Goal: Task Accomplishment & Management: Complete application form

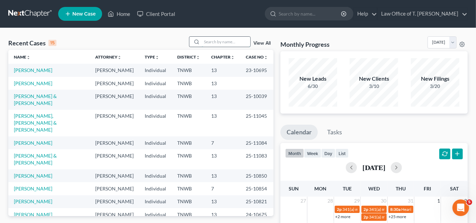
click at [212, 44] on input "search" at bounding box center [226, 42] width 48 height 10
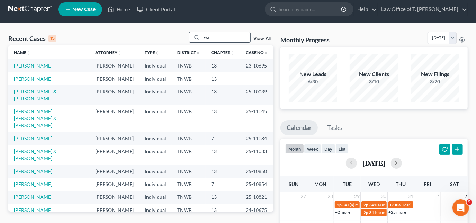
scroll to position [4, 0]
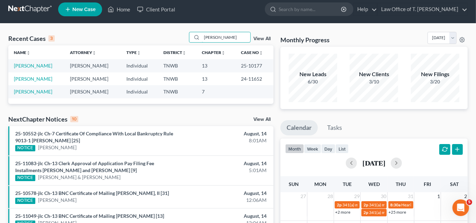
type input "[PERSON_NAME]"
click at [87, 10] on span "New Case" at bounding box center [83, 9] width 23 height 5
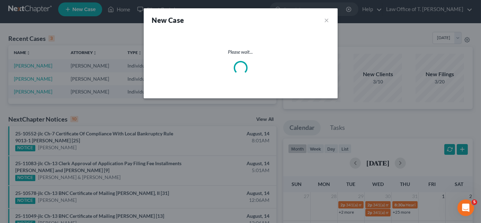
select select "76"
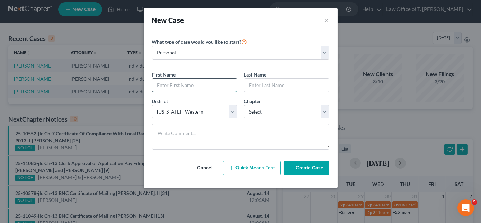
click at [196, 88] on input "text" at bounding box center [194, 85] width 84 height 13
type input "[PERSON_NAME]"
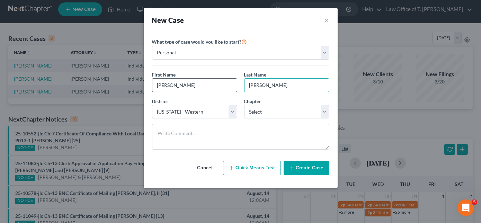
type input "[PERSON_NAME]"
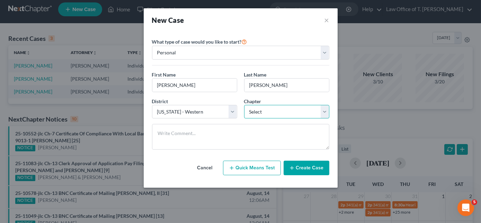
click at [303, 116] on select "Select 7 11 12 13" at bounding box center [286, 112] width 85 height 14
select select "3"
click at [244, 105] on select "Select 7 11 12 13" at bounding box center [286, 112] width 85 height 14
click at [299, 164] on button "Create Case" at bounding box center [306, 168] width 46 height 15
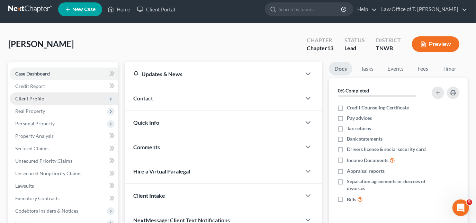
click at [47, 97] on span "Client Profile" at bounding box center [64, 98] width 108 height 12
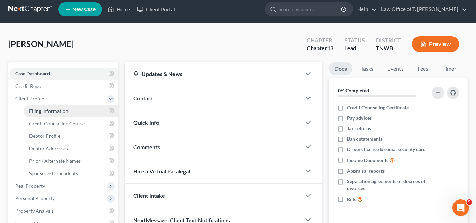
click at [56, 108] on span "Filing Information" at bounding box center [48, 111] width 39 height 6
select select "1"
select select "0"
select select "3"
select select "76"
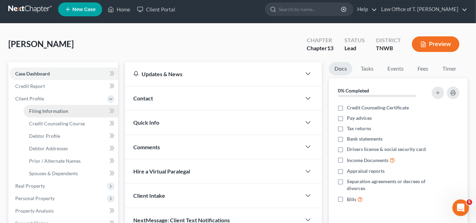
select select "44"
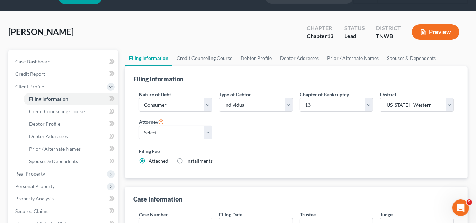
scroll to position [31, 0]
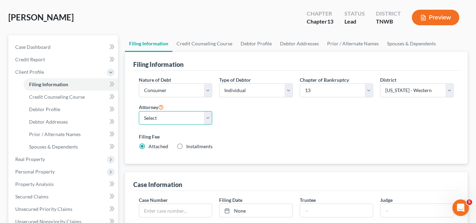
click at [206, 115] on select "Select [PERSON_NAME] - TNWB [PERSON_NAME] - TNMB" at bounding box center [176, 118] width 74 height 14
select select "0"
click at [139, 111] on select "Select [PERSON_NAME] - TNWB [PERSON_NAME] - TNMB" at bounding box center [176, 118] width 74 height 14
click at [186, 145] on label "Installments Installments" at bounding box center [199, 146] width 26 height 7
click at [189, 145] on input "Installments Installments" at bounding box center [191, 145] width 4 height 4
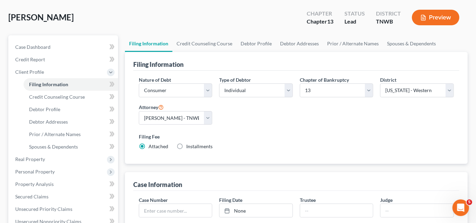
radio input "true"
radio input "false"
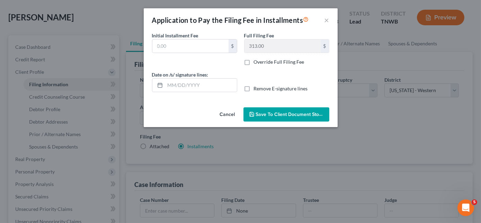
type input "0.00"
type input "[DATE]"
click at [265, 115] on span "Save to Client Document Storage" at bounding box center [292, 114] width 73 height 6
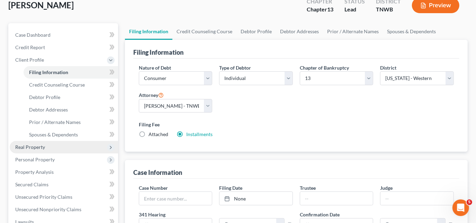
scroll to position [63, 0]
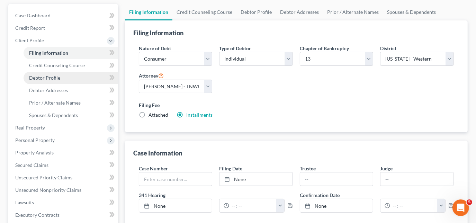
click at [57, 76] on span "Debtor Profile" at bounding box center [44, 78] width 31 height 6
select select "0"
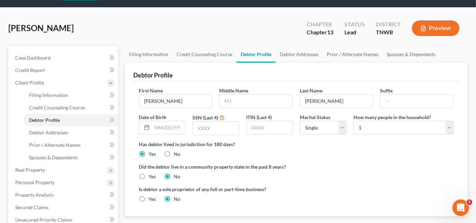
scroll to position [31, 0]
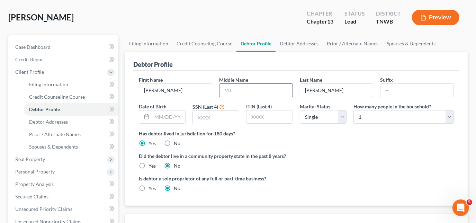
drag, startPoint x: 244, startPoint y: 87, endPoint x: 252, endPoint y: 82, distance: 9.9
click at [244, 87] on input "text" at bounding box center [255, 90] width 73 height 13
type input "S"
type input "[DATE]"
type input "2971"
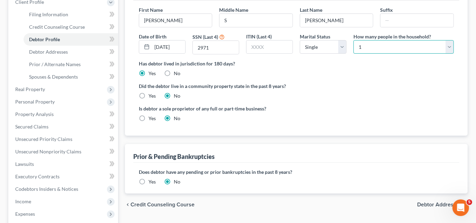
scroll to position [63, 0]
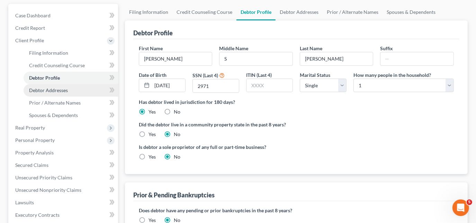
click at [60, 89] on span "Debtor Addresses" at bounding box center [48, 90] width 39 height 6
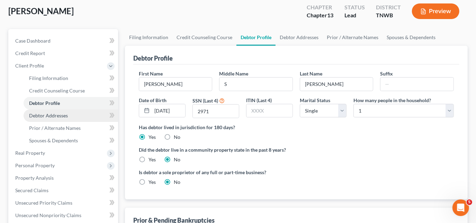
select select "0"
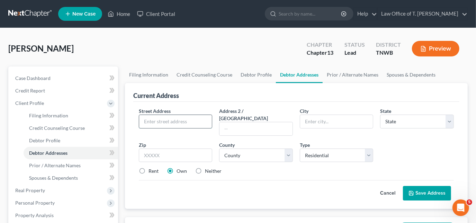
click at [166, 120] on input "text" at bounding box center [175, 121] width 73 height 13
type input "[STREET_ADDRESS][PERSON_NAME]"
type input "[GEOGRAPHIC_DATA]"
select select "44"
type input "38012"
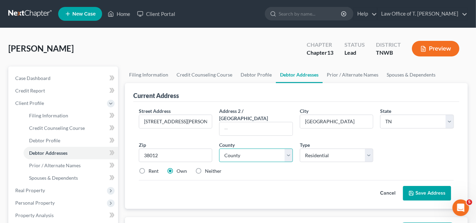
click at [271, 148] on select "County [GEOGRAPHIC_DATA] [GEOGRAPHIC_DATA] [GEOGRAPHIC_DATA] [GEOGRAPHIC_DATA] …" at bounding box center [256, 155] width 74 height 14
select select "37"
click at [219, 148] on select "County [GEOGRAPHIC_DATA] [GEOGRAPHIC_DATA] [GEOGRAPHIC_DATA] [GEOGRAPHIC_DATA] …" at bounding box center [256, 155] width 74 height 14
click at [417, 187] on button "Save Address" at bounding box center [427, 193] width 48 height 15
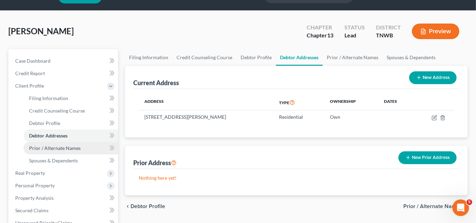
scroll to position [31, 0]
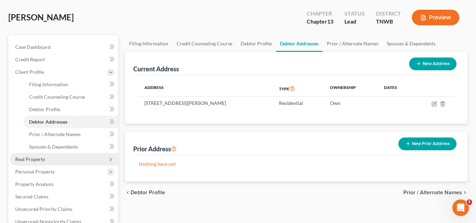
click at [44, 156] on span "Real Property" at bounding box center [30, 159] width 30 height 6
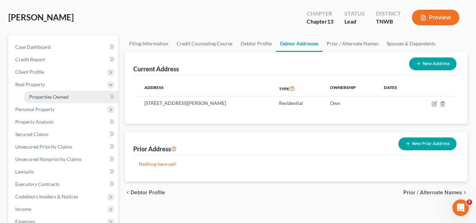
click at [53, 98] on span "Properties Owned" at bounding box center [48, 97] width 39 height 6
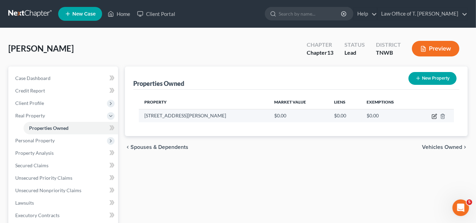
click at [434, 116] on icon "button" at bounding box center [434, 115] width 3 height 3
select select "44"
select select "37"
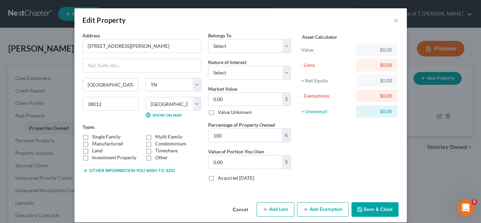
click at [92, 140] on label "Manufactured" at bounding box center [107, 143] width 31 height 7
click at [95, 140] on input "Manufactured" at bounding box center [97, 142] width 4 height 4
checkbox input "true"
click at [92, 135] on label "Single Family" at bounding box center [106, 136] width 28 height 7
click at [95, 135] on input "Single Family" at bounding box center [97, 135] width 4 height 4
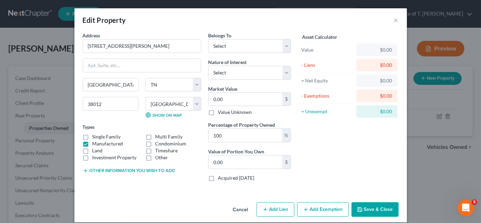
checkbox input "true"
click at [92, 142] on label "Manufactured" at bounding box center [107, 143] width 31 height 7
click at [95, 142] on input "Manufactured" at bounding box center [97, 142] width 4 height 4
checkbox input "false"
click at [225, 49] on select "Select Debtor 1 Only Debtor 2 Only Debtor 1 And Debtor 2 Only At Least One Of T…" at bounding box center [249, 46] width 83 height 14
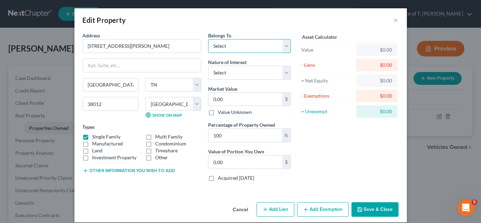
select select "0"
click at [208, 39] on select "Select Debtor 1 Only Debtor 2 Only Debtor 1 And Debtor 2 Only At Least One Of T…" at bounding box center [249, 46] width 83 height 14
click at [242, 71] on select "Select Fee Simple Joint Tenant Life Estate Equitable Interest Future Interest T…" at bounding box center [249, 73] width 83 height 14
select select "0"
click at [208, 66] on select "Select Fee Simple Joint Tenant Life Estate Equitable Interest Future Interest T…" at bounding box center [249, 73] width 83 height 14
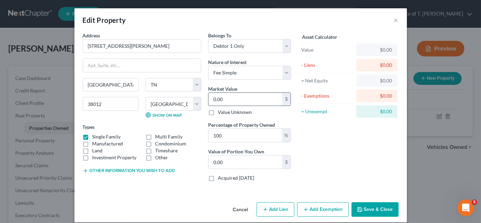
click at [235, 100] on input "0.00" at bounding box center [245, 99] width 74 height 13
type input "2"
type input "2.00"
type input "26"
type input "26.00"
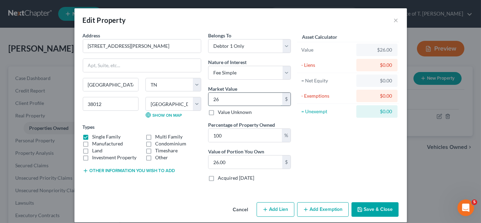
type input "269"
type input "269.00"
type input "2692"
type input "2,692.00"
type input "2,6920"
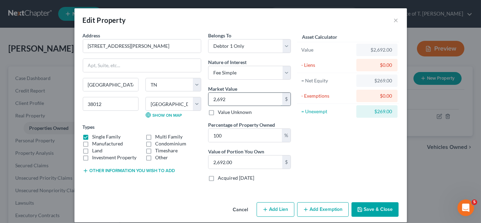
type input "26,920.00"
type input "26,9200"
type input "269,200.00"
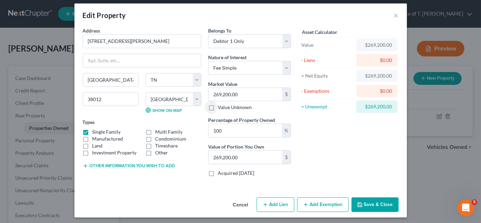
scroll to position [6, 0]
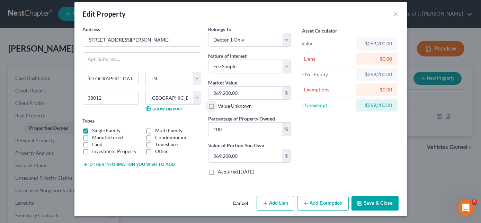
click at [268, 202] on button "Add Lien" at bounding box center [275, 203] width 38 height 15
select select "0"
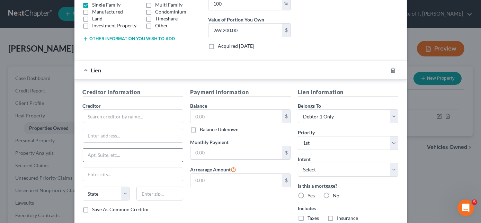
scroll to position [132, 0]
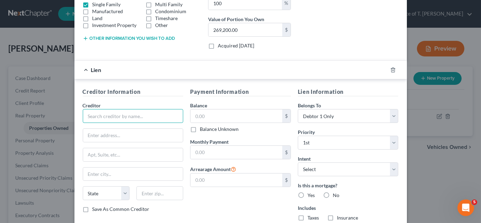
click at [127, 116] on input "text" at bounding box center [133, 116] width 101 height 14
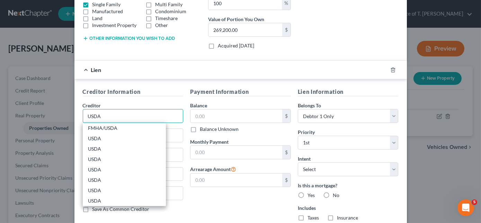
type input "USDA"
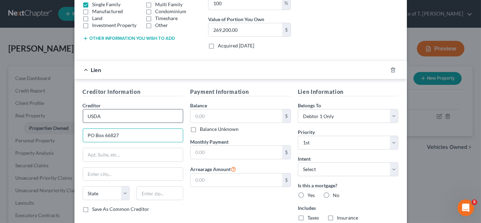
type input "PO Box 66827"
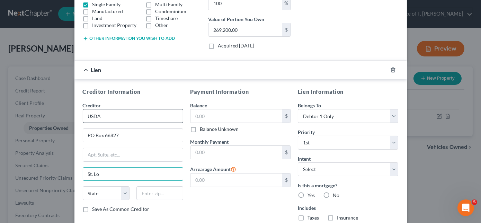
type input "[GEOGRAPHIC_DATA][PERSON_NAME]"
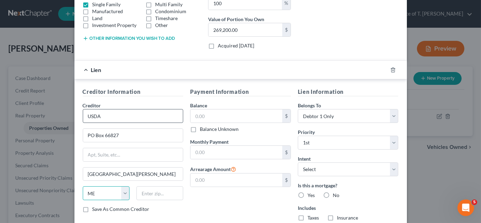
select select "26"
type input "63166-0000"
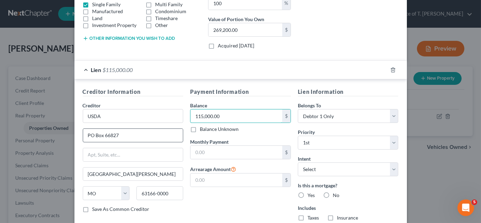
type input "115,000.00"
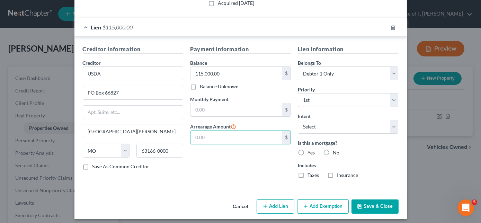
scroll to position [178, 0]
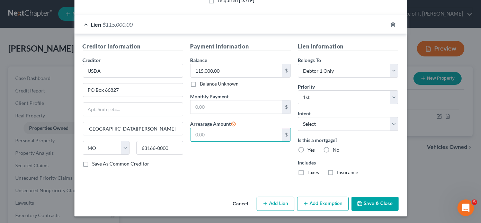
click at [307, 146] on label "Yes" at bounding box center [310, 149] width 7 height 7
click at [310, 146] on input "Yes" at bounding box center [312, 148] width 4 height 4
radio input "true"
click at [307, 171] on label "Taxes" at bounding box center [312, 172] width 11 height 7
click at [310, 171] on input "Taxes" at bounding box center [312, 171] width 4 height 4
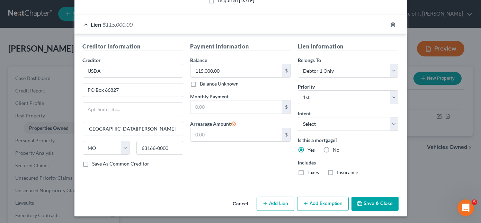
checkbox input "true"
click at [337, 169] on label "Insurance" at bounding box center [347, 172] width 21 height 7
click at [339, 169] on input "Insurance" at bounding box center [341, 171] width 4 height 4
click at [337, 169] on label "Insurance" at bounding box center [347, 172] width 21 height 7
click at [339, 169] on input "Insurance" at bounding box center [341, 171] width 4 height 4
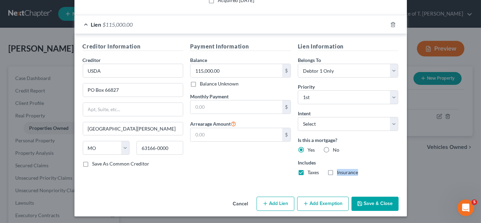
click at [337, 170] on label "Insurance" at bounding box center [347, 172] width 21 height 7
click at [339, 170] on input "Insurance" at bounding box center [341, 171] width 4 height 4
checkbox input "true"
click at [320, 205] on button "Add Exemption" at bounding box center [323, 204] width 52 height 15
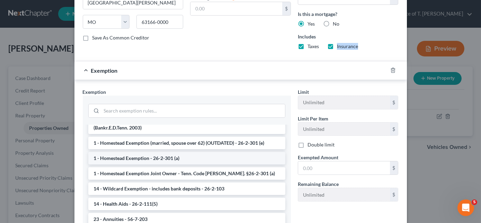
scroll to position [94, 0]
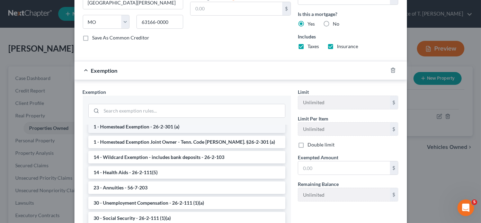
click at [138, 125] on li "1 - Homestead Exemption - 26-2-301 (a)" at bounding box center [186, 126] width 197 height 12
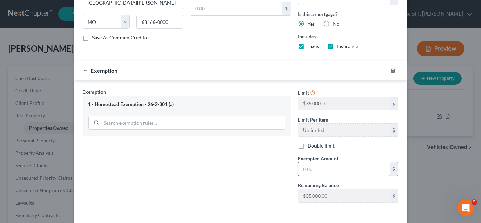
click at [327, 167] on input "text" at bounding box center [344, 168] width 92 height 13
type input "35,000.00"
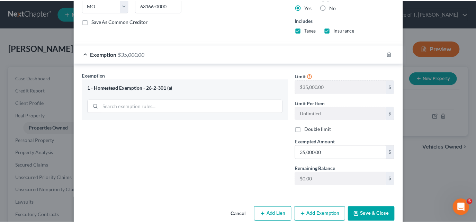
scroll to position [330, 0]
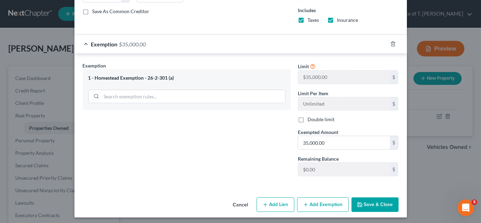
click at [371, 198] on button "Save & Close" at bounding box center [374, 204] width 47 height 15
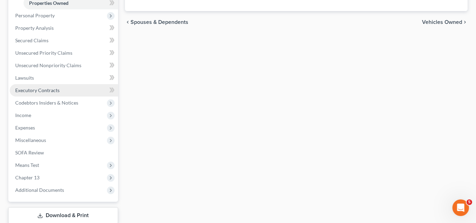
scroll to position [126, 0]
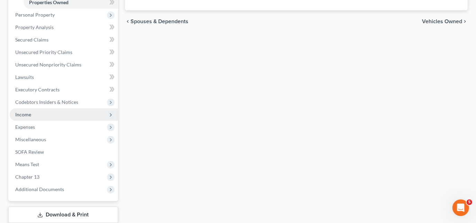
click at [47, 114] on span "Income" at bounding box center [64, 114] width 108 height 12
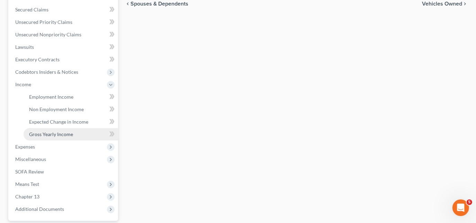
scroll to position [157, 0]
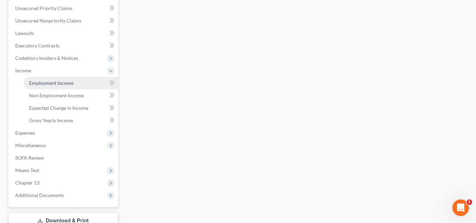
click at [61, 83] on span "Employment Income" at bounding box center [51, 83] width 44 height 6
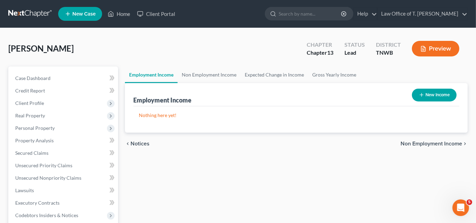
click at [421, 94] on icon "button" at bounding box center [422, 95] width 6 height 6
select select "0"
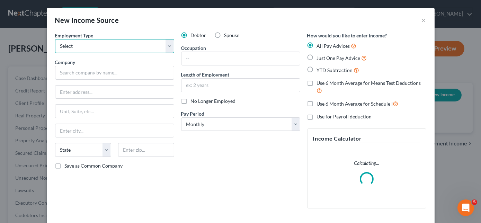
click at [85, 42] on select "Select Full or [DEMOGRAPHIC_DATA] Employment Self Employment" at bounding box center [114, 46] width 119 height 14
select select "0"
click at [55, 39] on select "Select Full or [DEMOGRAPHIC_DATA] Employment Self Employment" at bounding box center [114, 46] width 119 height 14
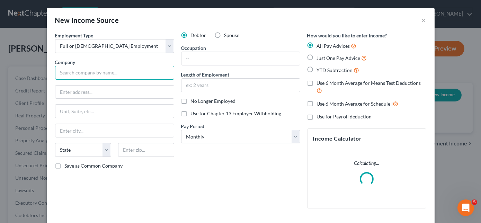
click at [82, 68] on input "text" at bounding box center [114, 73] width 119 height 14
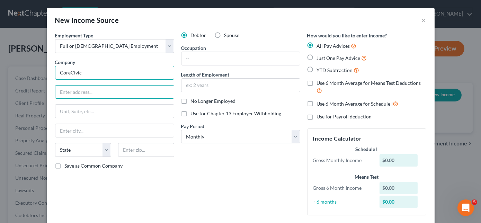
click at [107, 69] on input "CoreCivic" at bounding box center [114, 73] width 119 height 14
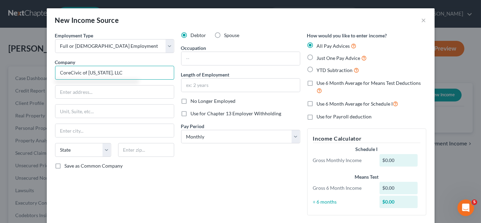
type input "CoreCivic of [US_STATE], LLC"
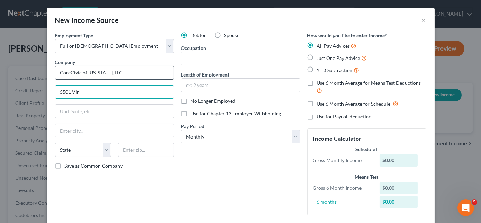
type input "[STREET_ADDRESS][US_STATE]"
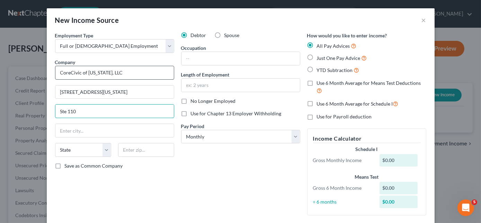
type input "Ste 110"
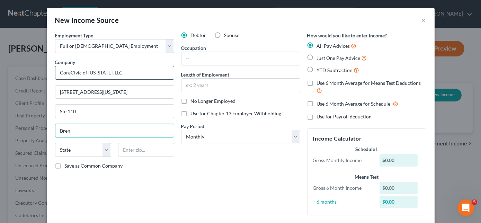
type input "Brentwood"
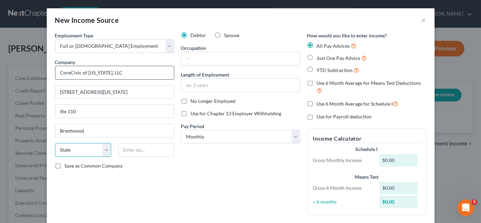
select select "44"
type input "37027"
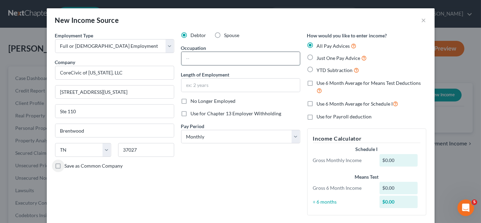
click at [217, 58] on input "text" at bounding box center [240, 58] width 118 height 13
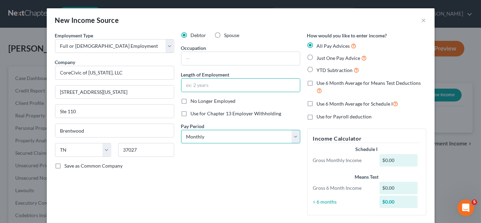
click at [206, 137] on select "Select Monthly Twice Monthly Every Other Week Weekly" at bounding box center [240, 137] width 119 height 14
select select "2"
click at [181, 130] on select "Select Monthly Twice Monthly Every Other Week Weekly" at bounding box center [240, 137] width 119 height 14
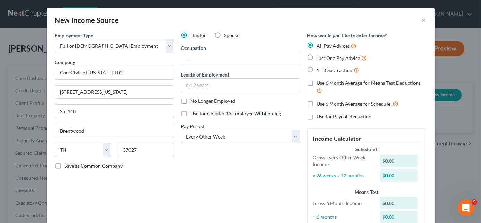
click at [317, 69] on label "YTD Subtraction" at bounding box center [338, 70] width 43 height 8
click at [319, 69] on input "YTD Subtraction" at bounding box center [321, 68] width 4 height 4
radio input "true"
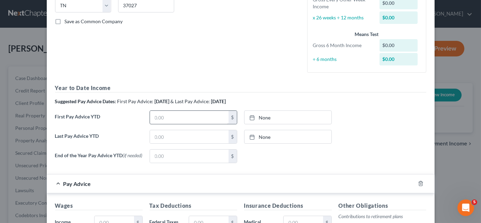
scroll to position [157, 0]
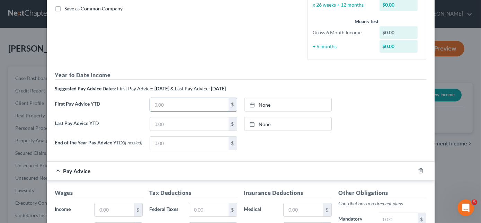
click at [174, 103] on input "text" at bounding box center [189, 104] width 79 height 13
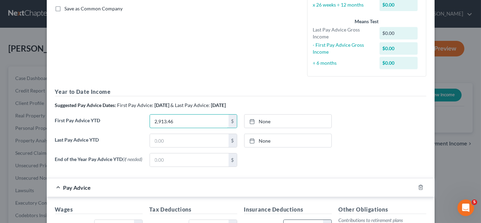
type input "2,913.46"
type input "[DATE]"
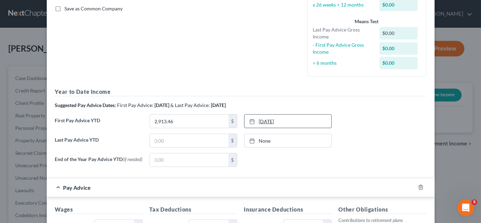
click at [295, 121] on link "[DATE]" at bounding box center [287, 121] width 87 height 13
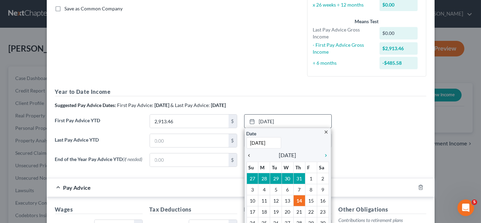
click at [248, 155] on icon "chevron_left" at bounding box center [250, 156] width 9 height 6
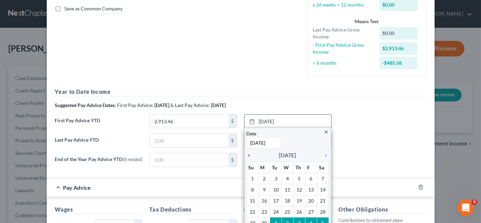
click at [248, 155] on icon "chevron_left" at bounding box center [250, 156] width 9 height 6
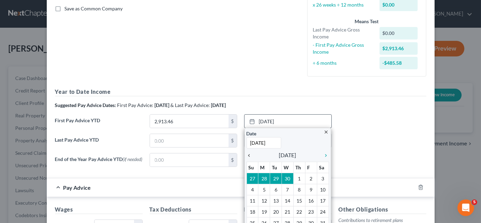
click at [248, 155] on icon "chevron_left" at bounding box center [250, 156] width 9 height 6
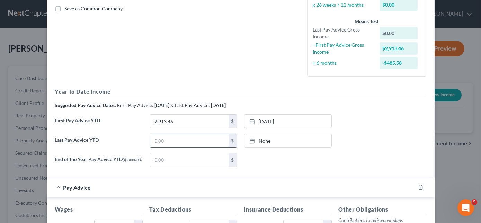
click at [199, 143] on input "text" at bounding box center [189, 140] width 79 height 13
type input "40,318.93"
click at [262, 143] on link "None" at bounding box center [287, 140] width 87 height 13
click at [179, 121] on input "2,913.46" at bounding box center [189, 121] width 79 height 13
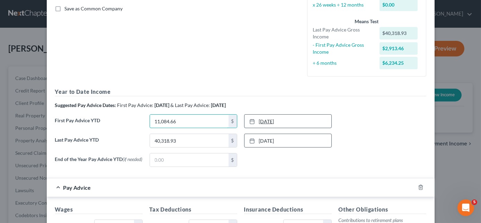
type input "11,084.66"
click at [252, 123] on div at bounding box center [254, 121] width 10 height 6
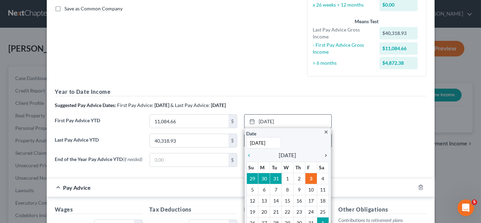
click at [325, 156] on icon "chevron_right" at bounding box center [324, 156] width 9 height 6
click at [247, 152] on div "chevron_left" at bounding box center [250, 155] width 9 height 7
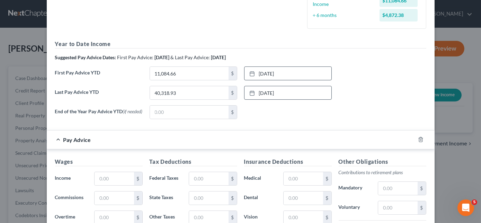
scroll to position [220, 0]
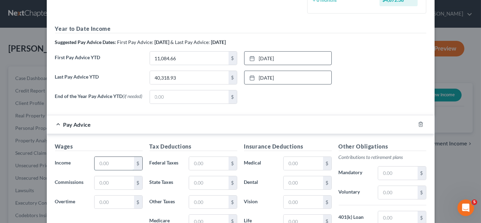
click at [120, 164] on input "text" at bounding box center [113, 163] width 39 height 13
type input "2,874.41"
click at [202, 160] on input "text" at bounding box center [208, 163] width 39 height 13
type input "10.88"
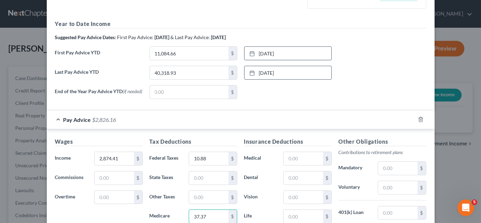
type input "37.37"
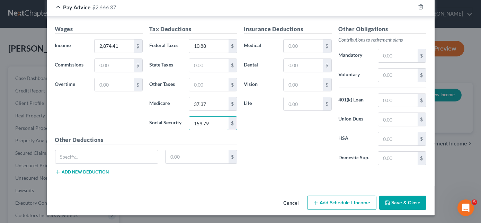
type input "159.79"
type input "252.09"
click at [104, 158] on input "text" at bounding box center [106, 156] width 103 height 13
type input "Disab. LT"
type input "11.77"
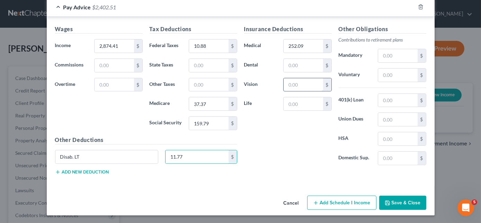
click at [301, 87] on input "text" at bounding box center [302, 84] width 39 height 13
type input "10.05"
click at [297, 64] on input "text" at bounding box center [302, 65] width 39 height 13
type input "35.28"
click at [392, 101] on input "text" at bounding box center [397, 100] width 39 height 13
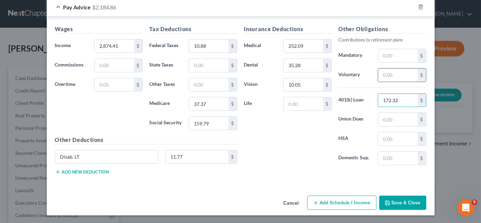
type input "172.32"
click at [396, 78] on input "text" at bounding box center [397, 75] width 39 height 13
type input "229.95"
click at [296, 106] on input "text" at bounding box center [302, 103] width 39 height 13
type input "45.37"
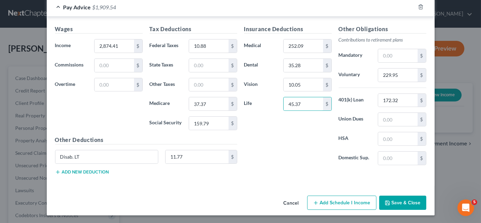
click at [93, 170] on button "Add new deduction" at bounding box center [82, 172] width 54 height 6
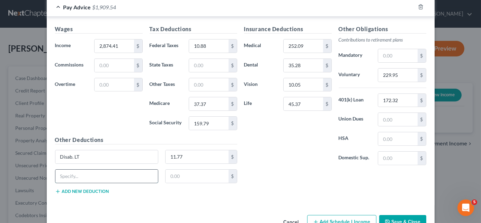
click at [79, 174] on input "text" at bounding box center [106, 176] width 103 height 13
click at [0, 149] on html "Home New Case Client Portal Law Office of [PERSON_NAME] Smith [EMAIL_ADDRESS][D…" at bounding box center [240, 215] width 481 height 430
click at [81, 170] on input "hoso ubde" at bounding box center [106, 176] width 103 height 13
type input "hosp indemnity"
type input "10.86"
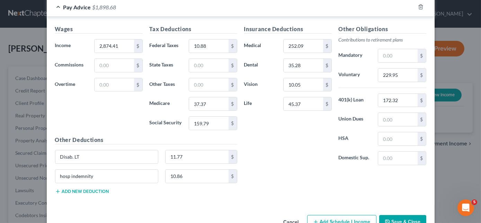
click at [74, 190] on button "Add new deduction" at bounding box center [82, 192] width 54 height 6
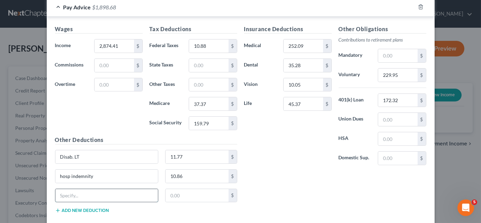
click at [79, 191] on input "text" at bounding box center [106, 195] width 103 height 13
type input "accident insurance"
type input "4.38"
click at [81, 210] on button "Add new deduction" at bounding box center [82, 211] width 54 height 6
click at [82, 213] on input "text" at bounding box center [106, 214] width 103 height 13
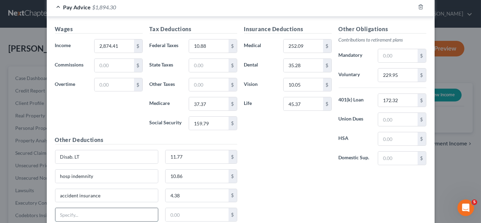
drag, startPoint x: 82, startPoint y: 213, endPoint x: 68, endPoint y: 209, distance: 14.8
click at [68, 209] on input "text" at bounding box center [106, 214] width 103 height 13
type input "CR illness"
type input "14.26"
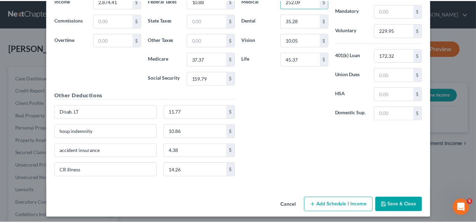
scroll to position [384, 0]
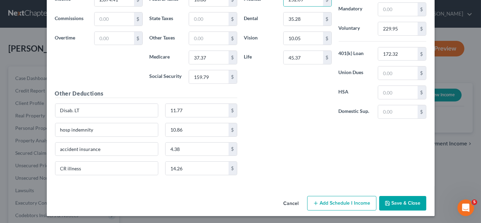
click at [399, 205] on button "Save & Close" at bounding box center [402, 203] width 47 height 15
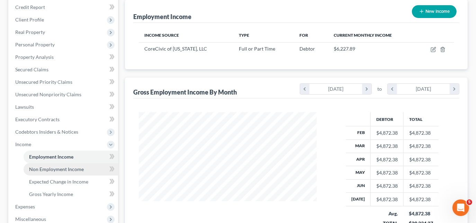
scroll to position [94, 0]
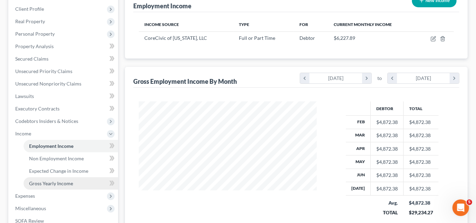
click at [58, 182] on span "Gross Yearly Income" at bounding box center [51, 183] width 44 height 6
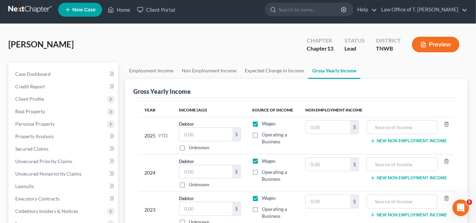
scroll to position [31, 0]
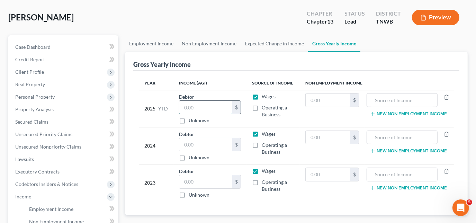
click at [198, 107] on input "text" at bounding box center [205, 107] width 53 height 13
type input "40,318.93"
click at [202, 146] on input "text" at bounding box center [205, 144] width 53 height 13
type input "57,435.00"
click at [199, 179] on input "text" at bounding box center [205, 181] width 53 height 13
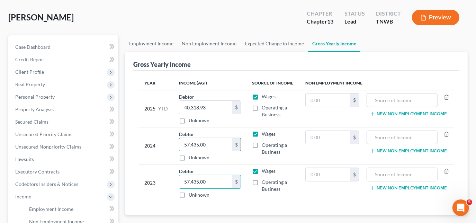
type input "57,435.00"
click at [217, 143] on input "57,435.00" at bounding box center [205, 144] width 53 height 13
type input "30,646.00"
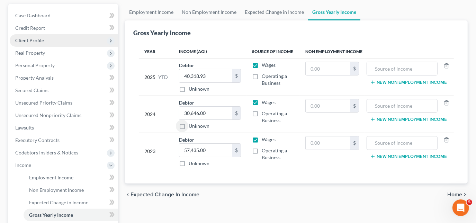
click at [36, 40] on span "Client Profile" at bounding box center [29, 40] width 29 height 6
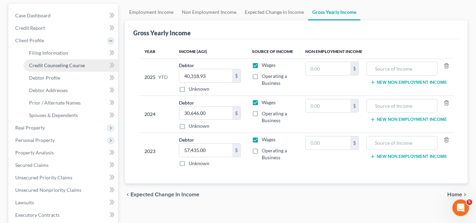
click at [50, 64] on span "Credit Counseling Course" at bounding box center [57, 65] width 56 height 6
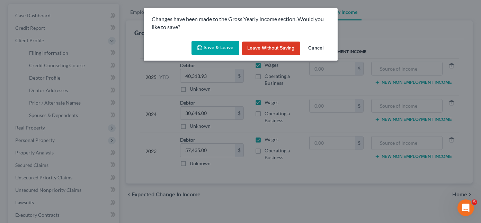
click at [229, 48] on button "Save & Leave" at bounding box center [215, 48] width 48 height 15
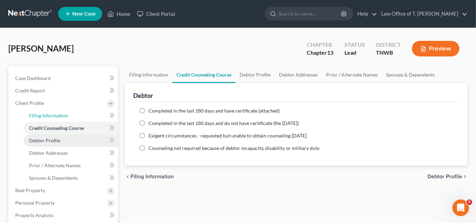
click at [53, 140] on span "Debtor Profile" at bounding box center [44, 140] width 31 height 6
select select "0"
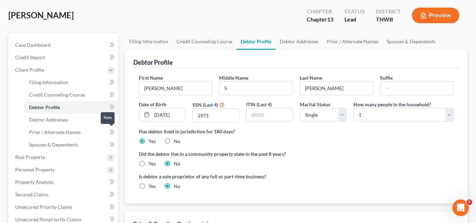
scroll to position [63, 0]
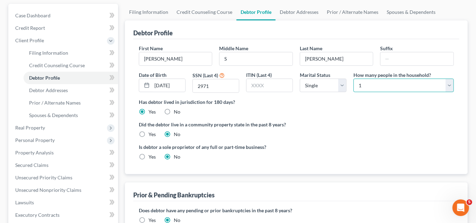
click at [376, 87] on select "Select 1 2 3 4 5 6 7 8 9 10 11 12 13 14 15 16 17 18 19 20" at bounding box center [403, 86] width 100 height 14
select select "3"
click at [353, 79] on select "Select 1 2 3 4 5 6 7 8 9 10 11 12 13 14 15 16 17 18 19 20" at bounding box center [403, 86] width 100 height 14
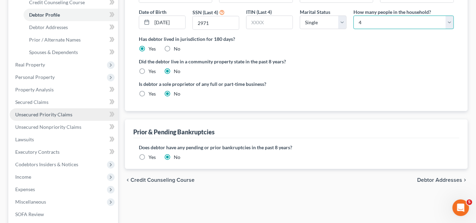
scroll to position [94, 0]
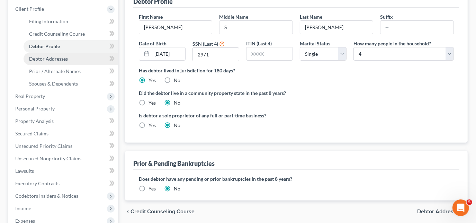
click at [57, 62] on link "Debtor Addresses" at bounding box center [71, 59] width 94 height 12
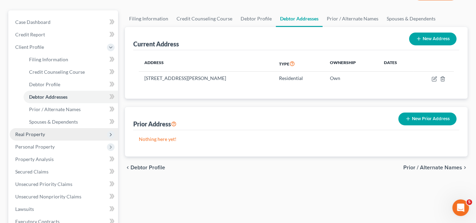
scroll to position [63, 0]
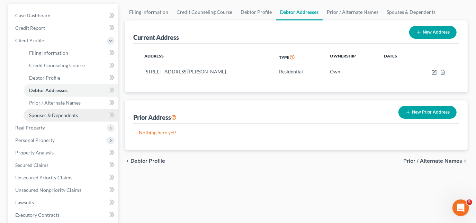
click at [65, 114] on span "Spouses & Dependents" at bounding box center [53, 115] width 49 height 6
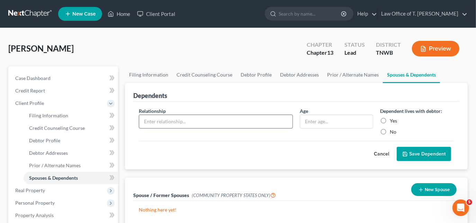
click at [211, 122] on input "text" at bounding box center [215, 121] width 153 height 13
type input "son"
type input "18"
click at [390, 120] on label "Yes" at bounding box center [393, 120] width 7 height 7
click at [392, 120] on input "Yes" at bounding box center [394, 119] width 4 height 4
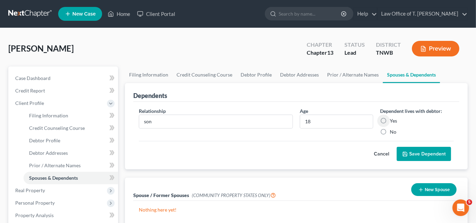
radio input "true"
drag, startPoint x: 410, startPoint y: 152, endPoint x: 406, endPoint y: 152, distance: 4.5
click at [410, 152] on button "Save Dependent" at bounding box center [424, 154] width 54 height 15
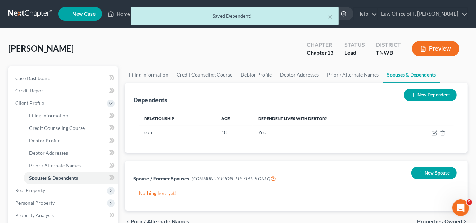
click at [423, 95] on button "New Dependent" at bounding box center [430, 95] width 53 height 13
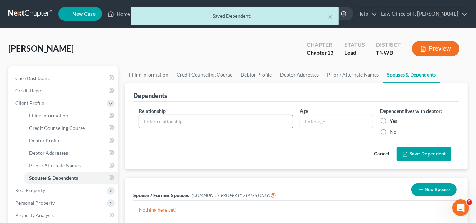
click at [210, 124] on input "text" at bounding box center [215, 121] width 153 height 13
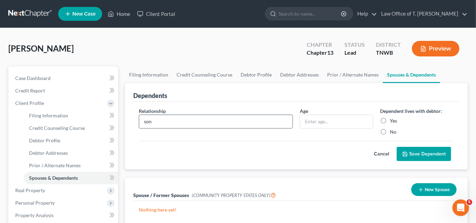
type input "son"
type input "14"
click at [390, 120] on label "Yes" at bounding box center [393, 120] width 7 height 7
click at [392, 120] on input "Yes" at bounding box center [394, 119] width 4 height 4
radio input "true"
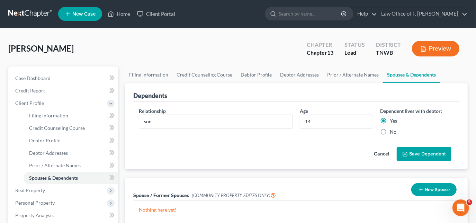
click at [413, 152] on button "Save Dependent" at bounding box center [424, 154] width 54 height 15
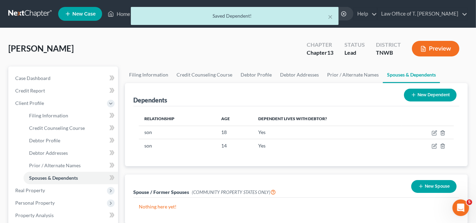
click at [419, 98] on button "New Dependent" at bounding box center [430, 95] width 53 height 13
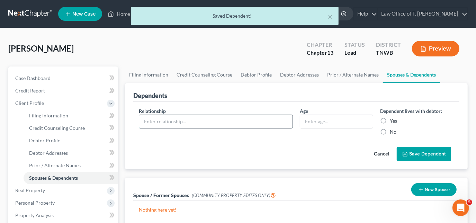
click at [173, 121] on input "text" at bounding box center [215, 121] width 153 height 13
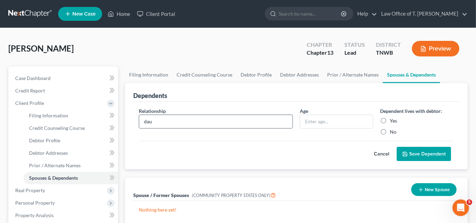
type input "daughter"
type input "12"
click at [390, 120] on label "Yes" at bounding box center [393, 120] width 7 height 7
click at [392, 120] on input "Yes" at bounding box center [394, 119] width 4 height 4
radio input "true"
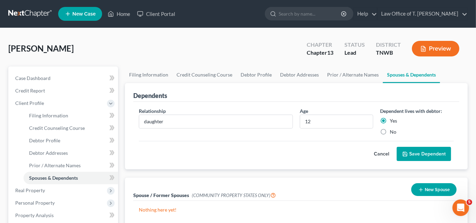
click at [414, 156] on button "Save Dependent" at bounding box center [424, 154] width 54 height 15
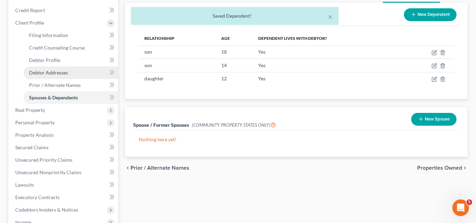
scroll to position [94, 0]
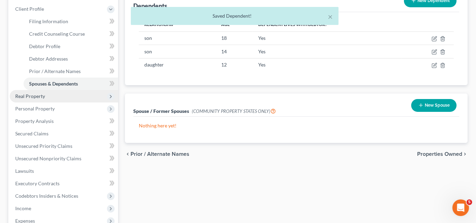
click at [51, 98] on span "Real Property" at bounding box center [64, 96] width 108 height 12
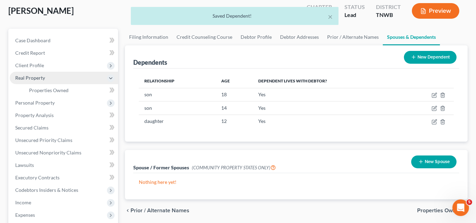
scroll to position [31, 0]
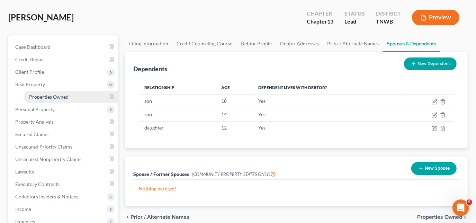
click at [50, 97] on span "Properties Owned" at bounding box center [48, 97] width 39 height 6
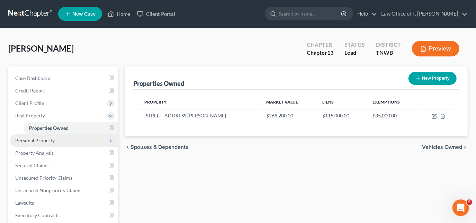
click at [45, 141] on span "Personal Property" at bounding box center [34, 140] width 39 height 6
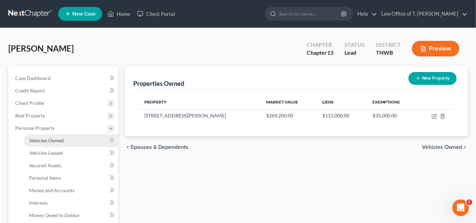
click at [48, 139] on span "Vehicles Owned" at bounding box center [46, 140] width 35 height 6
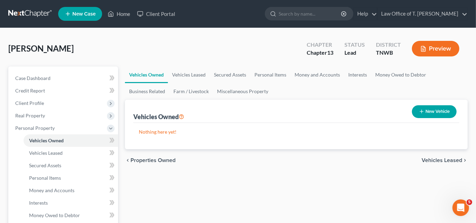
click at [437, 114] on button "New Vehicle" at bounding box center [434, 111] width 45 height 13
select select "0"
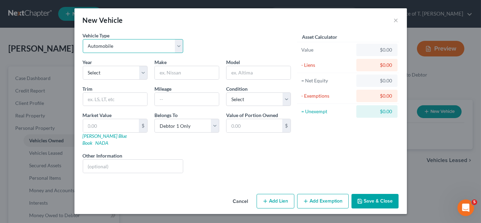
click at [143, 52] on select "Select Automobile Truck Trailer Watercraft Aircraft Motor Home Atv Other Vehicle" at bounding box center [133, 46] width 101 height 14
click at [83, 39] on select "Select Automobile Truck Trailer Watercraft Aircraft Motor Home Atv Other Vehicle" at bounding box center [133, 46] width 101 height 14
click at [124, 72] on select "Select 2026 2025 2024 2023 2022 2021 2020 2019 2018 2017 2016 2015 2014 2013 20…" at bounding box center [115, 73] width 65 height 14
select select "5"
click at [83, 66] on select "Select 2026 2025 2024 2023 2022 2021 2020 2019 2018 2017 2016 2015 2014 2013 20…" at bounding box center [115, 73] width 65 height 14
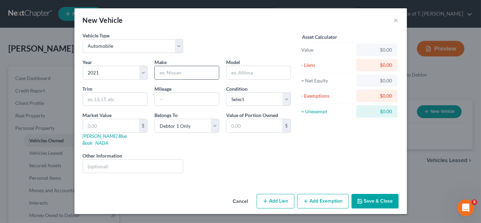
click at [173, 71] on input "text" at bounding box center [187, 72] width 64 height 13
type input "Infiniti"
type input "Q50"
type input "63000"
click at [273, 98] on select "Select Excellent Very Good Good Fair Poor" at bounding box center [258, 99] width 65 height 14
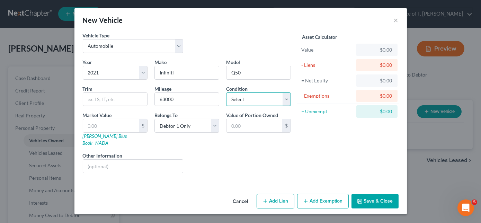
select select "2"
click at [226, 92] on select "Select Excellent Very Good Good Fair Poor" at bounding box center [258, 99] width 65 height 14
click at [109, 140] on link "NADA" at bounding box center [102, 143] width 13 height 6
drag, startPoint x: 113, startPoint y: 128, endPoint x: 125, endPoint y: 125, distance: 12.3
click at [113, 129] on input "text" at bounding box center [111, 125] width 56 height 13
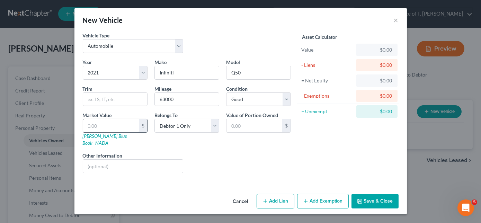
type input "3"
type input "3.00"
type input "30"
type input "30.00"
type input "300"
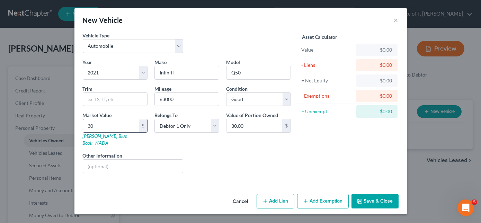
type input "300.00"
type input "3000"
type input "3,000.00"
type input "3,0000"
type input "30,000.00"
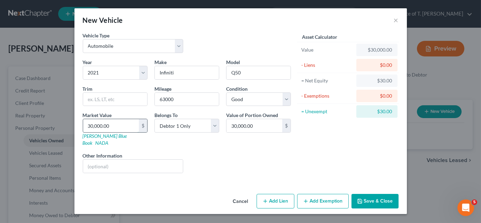
type input "30,000.00"
click at [370, 194] on button "Save & Close" at bounding box center [374, 201] width 47 height 15
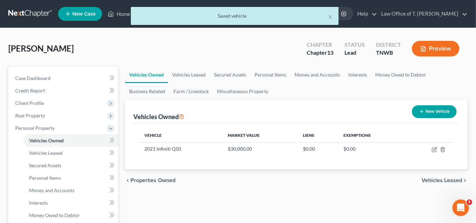
click at [427, 114] on button "New Vehicle" at bounding box center [434, 111] width 45 height 13
select select "0"
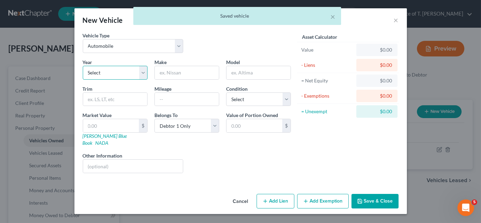
click at [119, 72] on select "Select 2026 2025 2024 2023 2022 2021 2020 2019 2018 2017 2016 2015 2014 2013 20…" at bounding box center [115, 73] width 65 height 14
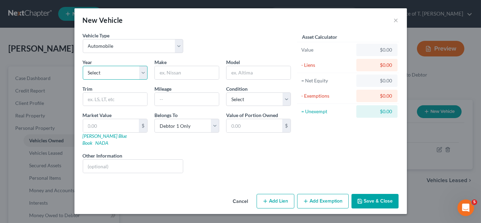
select select "11"
click at [83, 66] on select "Select 2026 2025 2024 2023 2022 2021 2020 2019 2018 2017 2016 2015 2014 2013 20…" at bounding box center [115, 73] width 65 height 14
click at [175, 75] on input "text" at bounding box center [187, 72] width 64 height 13
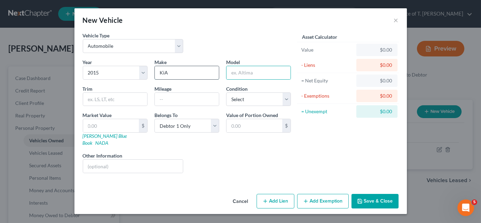
click at [178, 71] on input "KiA" at bounding box center [187, 72] width 64 height 13
type input "Kia"
type input "Optima"
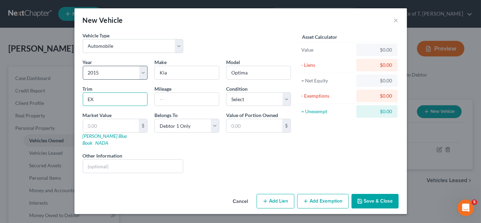
type input "EX"
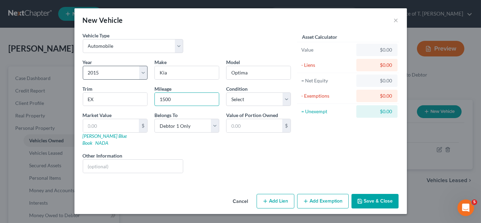
type input "150000"
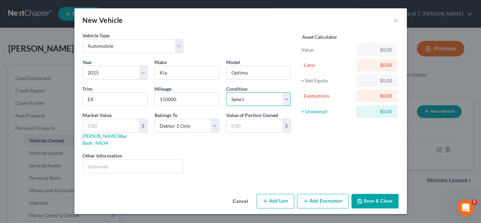
click at [263, 98] on select "Select Excellent Very Good Good Fair Poor" at bounding box center [258, 99] width 65 height 14
select select "2"
click at [226, 92] on select "Select Excellent Very Good Good Fair Poor" at bounding box center [258, 99] width 65 height 14
click at [109, 140] on link "NADA" at bounding box center [102, 143] width 13 height 6
click at [118, 123] on input "text" at bounding box center [111, 125] width 56 height 13
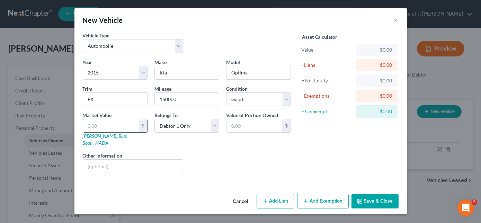
type input "2"
type input "2.00"
type input "22"
type input "22.00"
type input "225"
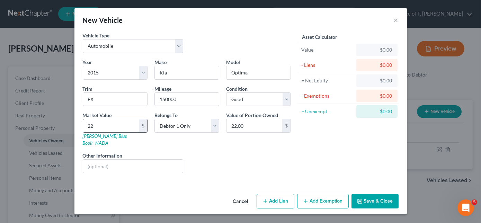
type input "225.00"
type input "2250"
type input "2,250.00"
click at [377, 198] on button "Save & Close" at bounding box center [374, 201] width 47 height 15
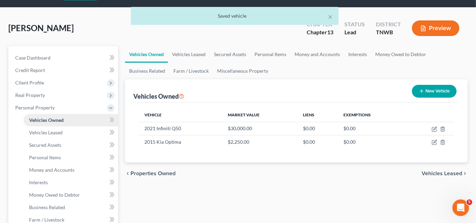
scroll to position [31, 0]
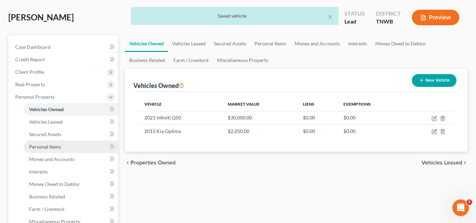
click at [51, 148] on span "Personal Items" at bounding box center [45, 147] width 32 height 6
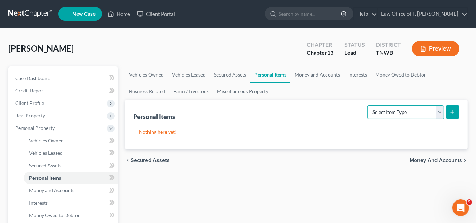
click at [441, 112] on select "Select Item Type Clothing Collectibles Of Value Electronics Firearms Household …" at bounding box center [405, 112] width 77 height 14
select select "clothing"
click at [368, 105] on select "Select Item Type Clothing Collectibles Of Value Electronics Firearms Household …" at bounding box center [405, 112] width 77 height 14
click at [456, 113] on button "submit" at bounding box center [452, 111] width 13 height 13
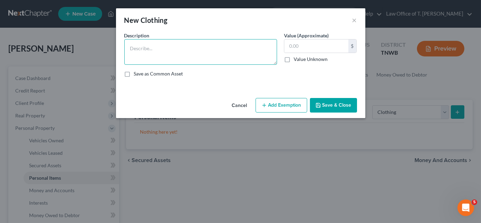
click at [236, 53] on textarea at bounding box center [200, 52] width 153 height 26
type textarea "clothing"
type input "600.00"
click at [330, 106] on button "Save & Close" at bounding box center [333, 105] width 47 height 15
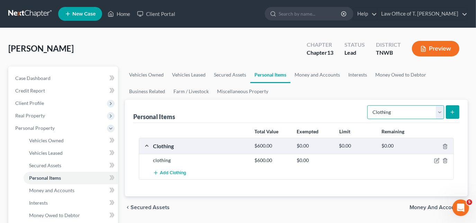
click at [438, 112] on select "Select Item Type Clothing Collectibles Of Value Electronics Firearms Household …" at bounding box center [405, 112] width 77 height 14
select select "electronics"
click at [368, 105] on select "Select Item Type Clothing Collectibles Of Value Electronics Firearms Household …" at bounding box center [405, 112] width 77 height 14
click at [452, 111] on icon "submit" at bounding box center [453, 112] width 6 height 6
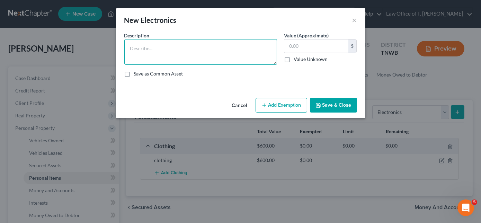
click at [154, 46] on textarea at bounding box center [200, 52] width 153 height 26
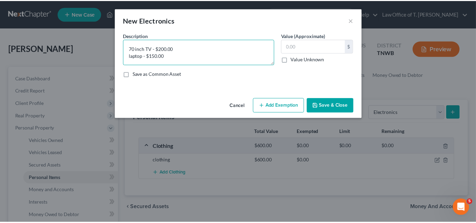
scroll to position [1, 0]
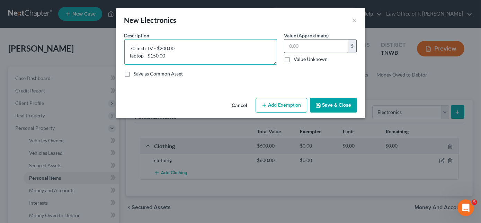
type textarea "70 inch TV - $200.00 laptop - $150.00"
drag, startPoint x: 305, startPoint y: 44, endPoint x: 309, endPoint y: 44, distance: 3.9
click at [305, 44] on input "text" at bounding box center [316, 45] width 64 height 13
type input "350.00"
click at [327, 108] on button "Save & Close" at bounding box center [333, 105] width 47 height 15
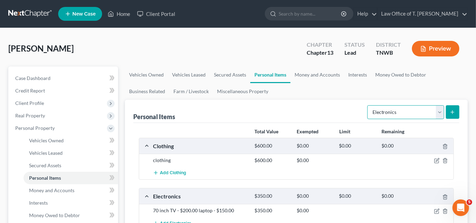
click at [443, 112] on select "Select Item Type Clothing Collectibles Of Value Electronics Firearms Household …" at bounding box center [405, 112] width 77 height 14
select select "household_goods"
click at [368, 105] on select "Select Item Type Clothing Collectibles Of Value Electronics Firearms Household …" at bounding box center [405, 112] width 77 height 14
click at [455, 112] on button "submit" at bounding box center [452, 111] width 13 height 13
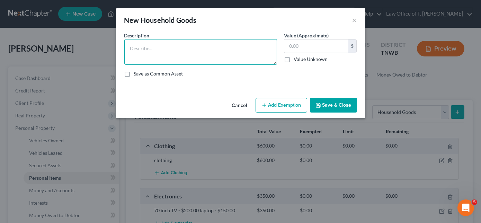
click at [166, 49] on textarea at bounding box center [200, 52] width 153 height 26
type textarea "misc household goods and furniture"
type input "1,500.00"
click at [334, 111] on button "Save & Close" at bounding box center [333, 105] width 47 height 15
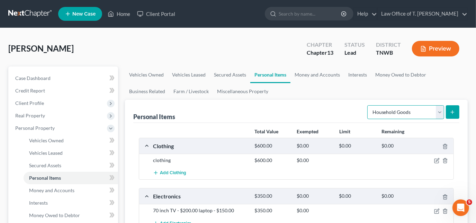
click at [442, 112] on select "Select Item Type Clothing Collectibles Of Value Electronics Firearms Household …" at bounding box center [405, 112] width 77 height 14
click at [327, 76] on link "Money and Accounts" at bounding box center [317, 74] width 54 height 17
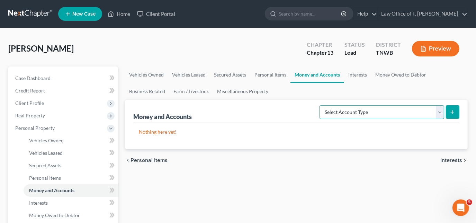
click at [436, 112] on select "Select Account Type Brokerage Cash on Hand Certificates of Deposit Checking Acc…" at bounding box center [381, 112] width 125 height 14
select select "checking"
click at [321, 105] on select "Select Account Type Brokerage Cash on Hand Certificates of Deposit Checking Acc…" at bounding box center [381, 112] width 125 height 14
click at [453, 110] on icon "submit" at bounding box center [453, 112] width 6 height 6
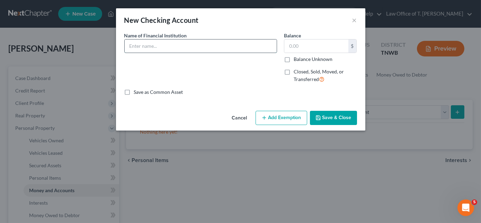
click at [172, 47] on input "text" at bounding box center [201, 45] width 152 height 13
type input "Navy Federal Credit Union"
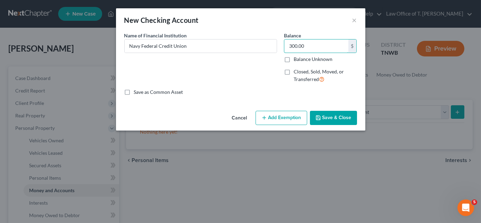
type input "300.00"
click at [342, 120] on button "Save & Close" at bounding box center [333, 118] width 47 height 15
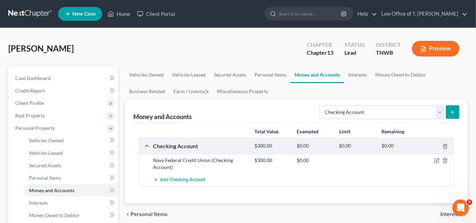
click at [451, 112] on line "submit" at bounding box center [452, 112] width 3 height 0
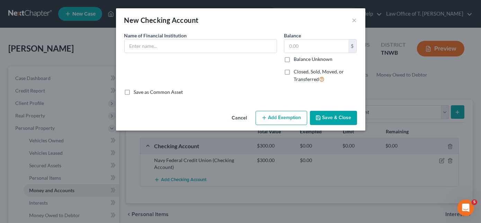
click at [238, 118] on button "Cancel" at bounding box center [239, 118] width 26 height 14
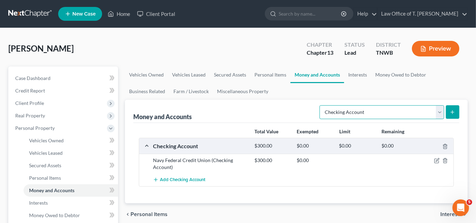
click at [440, 111] on select "Select Account Type Brokerage Cash on Hand Certificates of Deposit Checking Acc…" at bounding box center [381, 112] width 125 height 14
select select "savings"
click at [321, 105] on select "Select Account Type Brokerage Cash on Hand Certificates of Deposit Checking Acc…" at bounding box center [381, 112] width 125 height 14
click at [456, 111] on button "submit" at bounding box center [452, 111] width 13 height 13
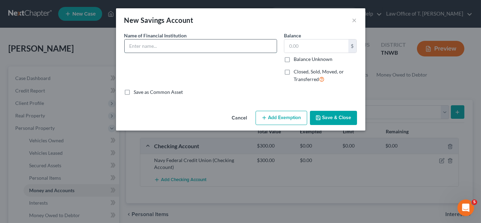
click at [187, 50] on input "text" at bounding box center [201, 45] width 152 height 13
type input "Navy Federal Credit Union"
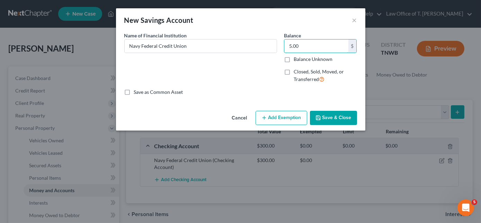
type input "5.00"
click at [341, 114] on button "Save & Close" at bounding box center [333, 118] width 47 height 15
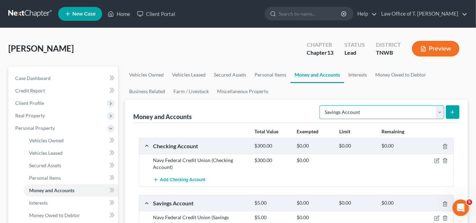
click at [441, 111] on select "Select Account Type Brokerage Cash on Hand Certificates of Deposit Checking Acc…" at bounding box center [381, 112] width 125 height 14
select select "checking"
click at [321, 105] on select "Select Account Type Brokerage Cash on Hand Certificates of Deposit Checking Acc…" at bounding box center [381, 112] width 125 height 14
click at [455, 114] on icon "submit" at bounding box center [453, 112] width 6 height 6
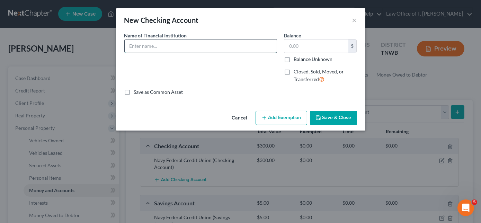
click at [169, 41] on input "text" at bounding box center [201, 45] width 152 height 13
type input "First South Bank"
type input "5.00"
drag, startPoint x: 329, startPoint y: 117, endPoint x: 326, endPoint y: 121, distance: 4.7
click at [329, 118] on button "Save & Close" at bounding box center [333, 118] width 47 height 15
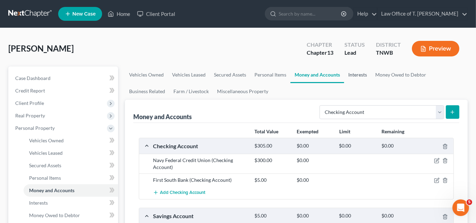
click at [355, 76] on link "Interests" at bounding box center [357, 74] width 27 height 17
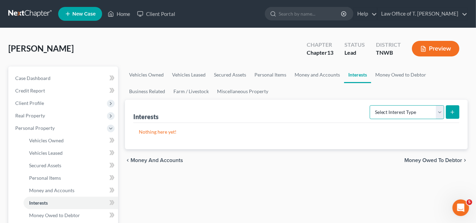
click at [439, 111] on select "Select Interest Type 401K Annuity Bond Education IRA Government Bond Government…" at bounding box center [407, 112] width 74 height 14
select select "401k"
click at [371, 105] on select "Select Interest Type 401K Annuity Bond Education IRA Government Bond Government…" at bounding box center [407, 112] width 74 height 14
click at [453, 114] on icon "submit" at bounding box center [453, 112] width 6 height 6
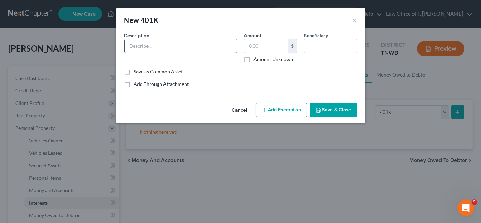
click at [157, 47] on input "text" at bounding box center [181, 45] width 112 height 13
type input "Empower"
type input "21,000.00"
click at [326, 109] on button "Save & Close" at bounding box center [333, 110] width 47 height 15
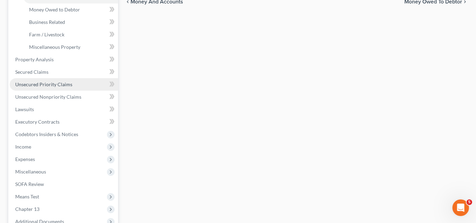
scroll to position [220, 0]
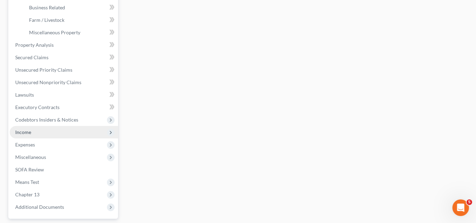
click at [41, 132] on span "Income" at bounding box center [64, 132] width 108 height 12
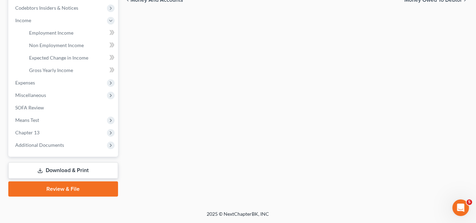
scroll to position [207, 0]
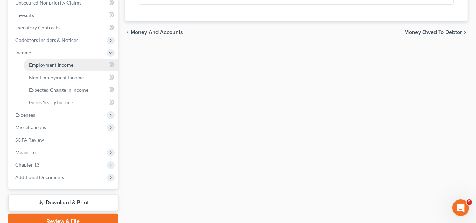
click at [64, 63] on span "Employment Income" at bounding box center [51, 65] width 44 height 6
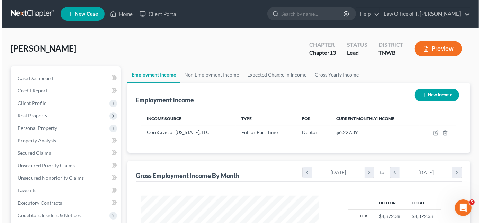
scroll to position [31, 0]
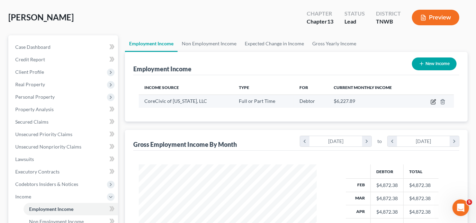
click at [432, 102] on icon "button" at bounding box center [434, 102] width 6 height 6
select select "0"
select select "44"
select select "2"
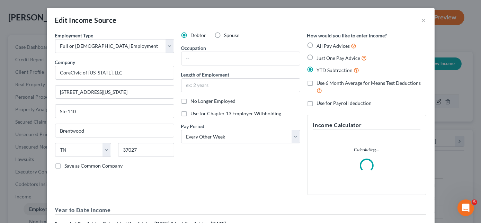
scroll to position [123, 194]
click at [195, 57] on input "text" at bounding box center [240, 58] width 118 height 13
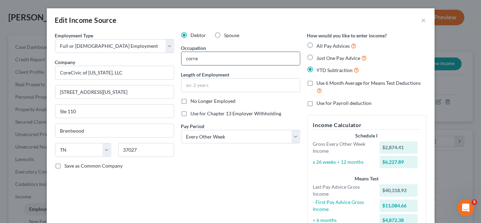
type input "correction officer"
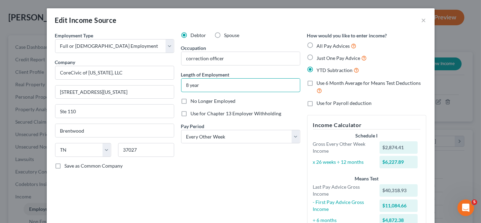
type input "8 years"
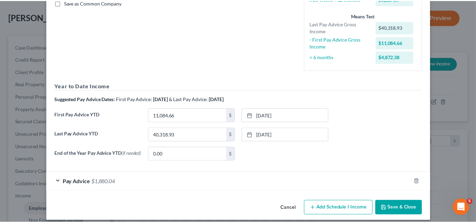
scroll to position [170, 0]
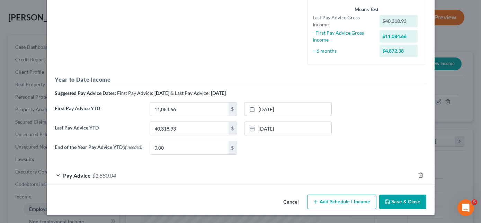
click at [404, 204] on button "Save & Close" at bounding box center [402, 201] width 47 height 15
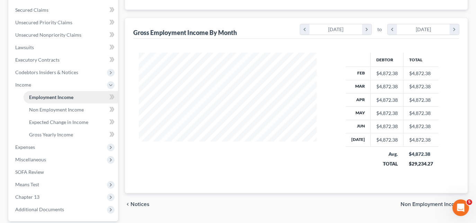
scroll to position [157, 0]
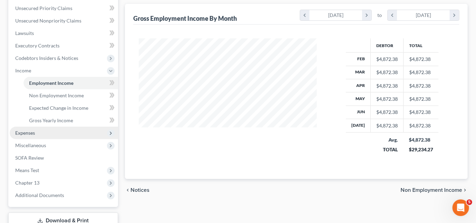
click at [31, 133] on span "Expenses" at bounding box center [25, 133] width 20 height 6
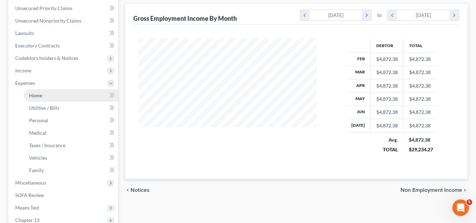
click at [48, 94] on link "Home" at bounding box center [71, 95] width 94 height 12
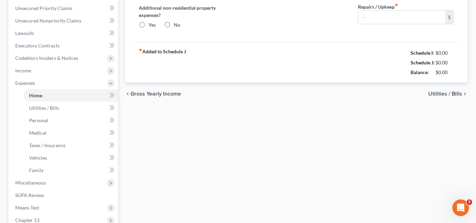
scroll to position [62, 0]
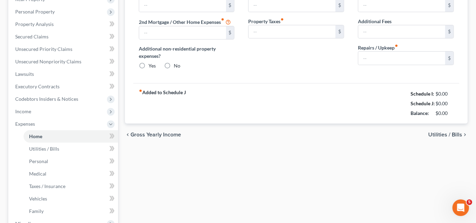
type input "0.00"
radio input "true"
type input "0.00"
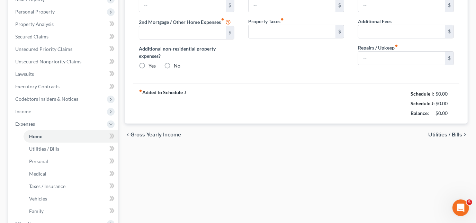
type input "0.00"
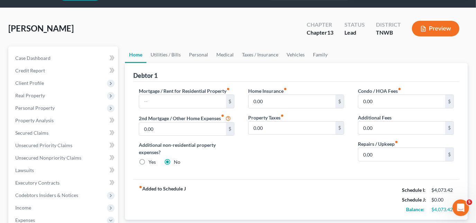
scroll to position [31, 0]
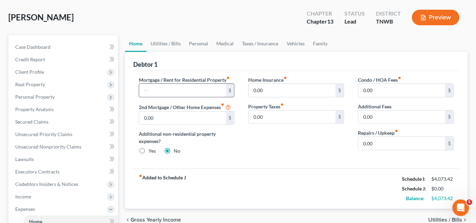
click at [191, 92] on input "text" at bounding box center [182, 90] width 87 height 13
click at [175, 43] on link "Utilities / Bills" at bounding box center [165, 43] width 38 height 17
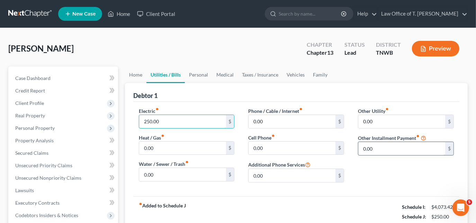
type input "250.00"
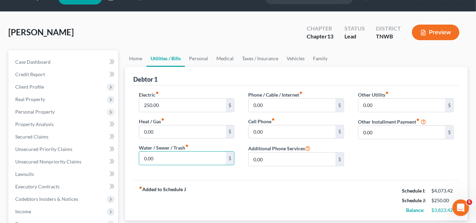
scroll to position [31, 0]
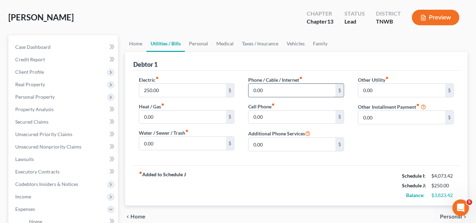
click at [278, 89] on input "0.00" at bounding box center [291, 90] width 87 height 13
type input "59.00"
type input "3"
type input "200.00"
click at [196, 44] on link "Personal" at bounding box center [198, 43] width 27 height 17
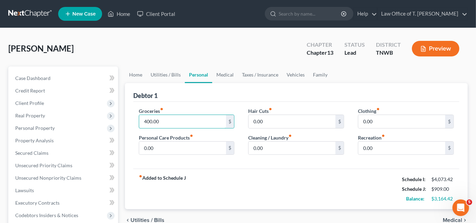
type input "400.00"
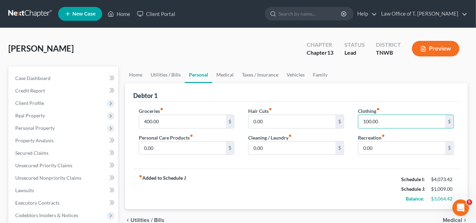
type input "100.00"
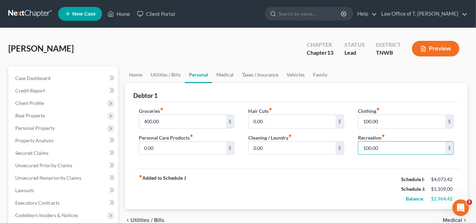
type input "100.00"
click at [180, 148] on input "0.00" at bounding box center [182, 148] width 87 height 13
type input "75.00"
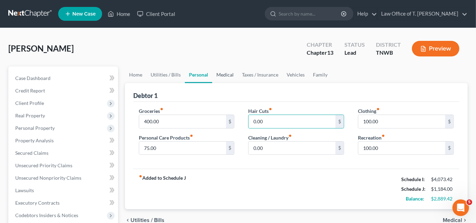
click at [225, 75] on link "Medical" at bounding box center [225, 74] width 26 height 17
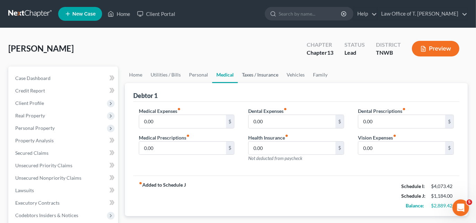
click at [254, 75] on link "Taxes / Insurance" at bounding box center [260, 74] width 45 height 17
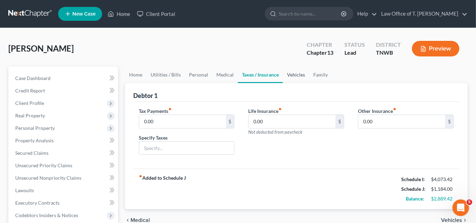
click at [295, 76] on link "Vehicles" at bounding box center [296, 74] width 26 height 17
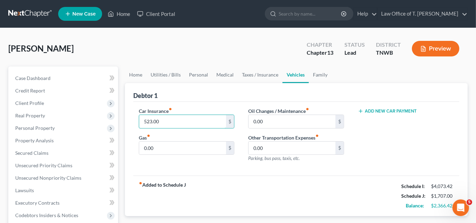
type input "523.00"
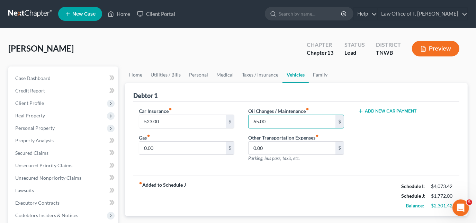
type input "65.00"
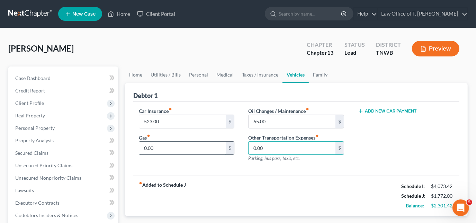
drag, startPoint x: 190, startPoint y: 148, endPoint x: 186, endPoint y: 147, distance: 3.5
click at [190, 148] on input "0.00" at bounding box center [182, 148] width 87 height 13
type input "200.00"
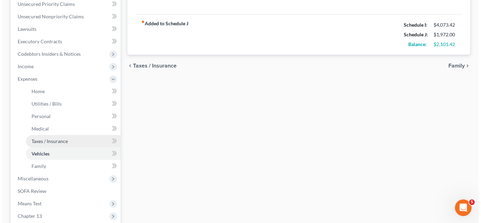
scroll to position [189, 0]
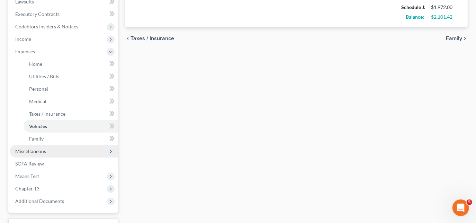
click at [45, 153] on span "Miscellaneous" at bounding box center [30, 151] width 31 height 6
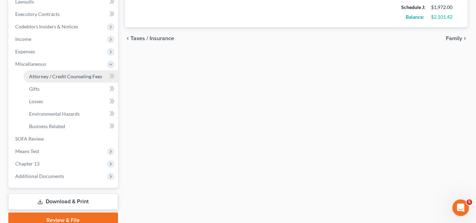
click at [70, 77] on span "Attorney / Credit Counseling Fees" at bounding box center [65, 76] width 73 height 6
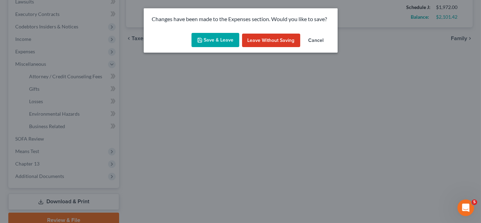
click at [229, 33] on button "Save & Leave" at bounding box center [215, 40] width 48 height 15
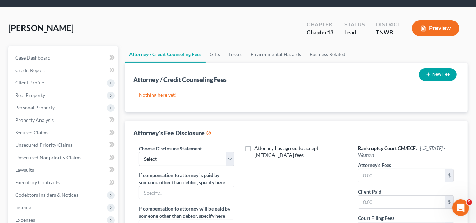
scroll to position [63, 0]
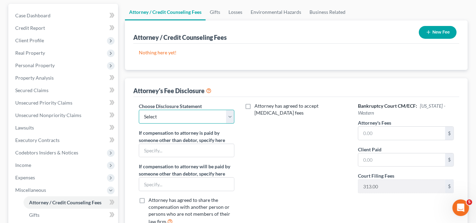
click at [170, 117] on select "Select Chapter 11 Ch 13 Chapter 7" at bounding box center [187, 117] width 96 height 14
select select "1"
click at [139, 110] on select "Select Chapter 11 Ch 13 Chapter 7" at bounding box center [187, 117] width 96 height 14
click at [384, 135] on input "text" at bounding box center [401, 133] width 87 height 13
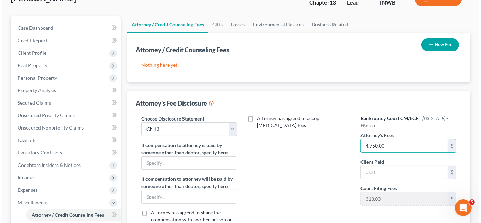
scroll to position [31, 0]
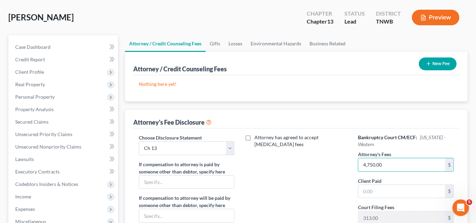
type input "4,750.00"
click at [446, 60] on button "New Fee" at bounding box center [438, 63] width 38 height 13
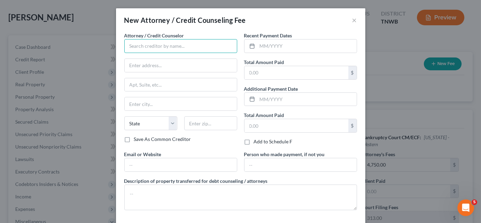
click at [209, 48] on input "text" at bounding box center [180, 46] width 113 height 14
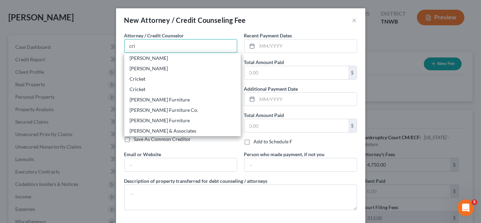
type input "Cricket"
type input "[STREET_ADDRESS][PERSON_NAME]"
type input "Stockton"
select select "4"
type input "95210"
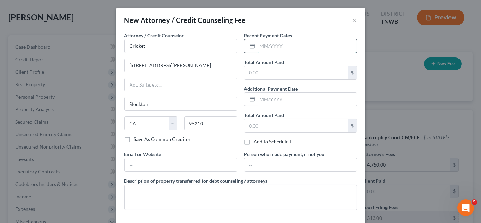
click at [317, 44] on input "text" at bounding box center [306, 45] width 99 height 13
type input "08/2025"
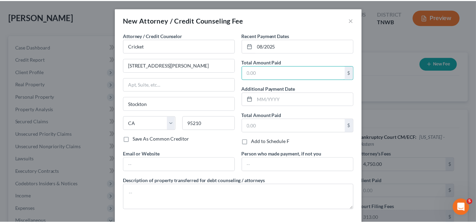
scroll to position [29, 0]
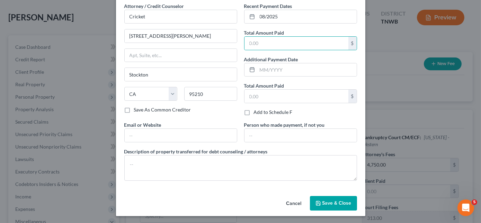
click at [335, 206] on button "Save & Close" at bounding box center [333, 203] width 47 height 15
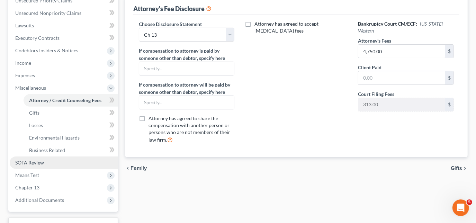
scroll to position [189, 0]
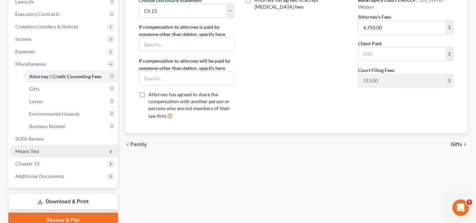
click at [46, 151] on span "Means Test" at bounding box center [64, 151] width 108 height 12
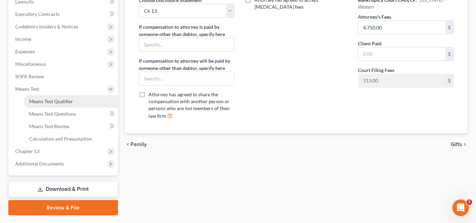
click at [62, 104] on link "Means Test Qualifier" at bounding box center [71, 101] width 94 height 12
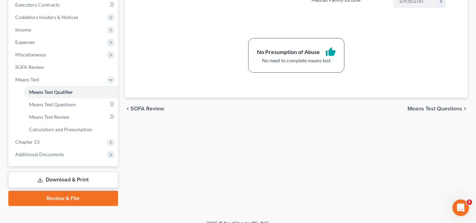
scroll to position [207, 0]
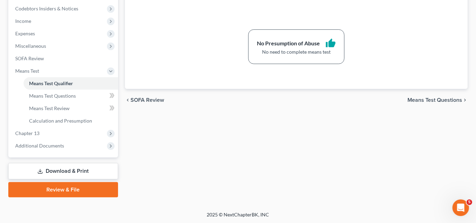
click at [79, 167] on link "Download & Print" at bounding box center [63, 171] width 110 height 16
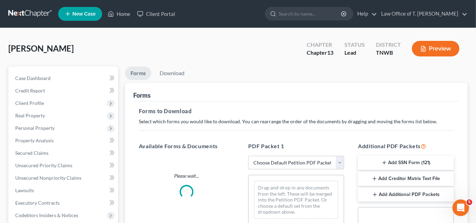
click at [291, 163] on select "Choose Default Petition PDF Packet Complete Bankruptcy Petition (all forms and …" at bounding box center [296, 163] width 96 height 14
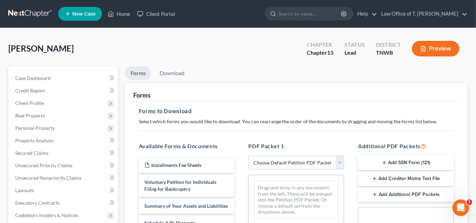
select select "3"
click at [248, 156] on select "Choose Default Petition PDF Packet Complete Bankruptcy Petition (all forms and …" at bounding box center [296, 163] width 96 height 14
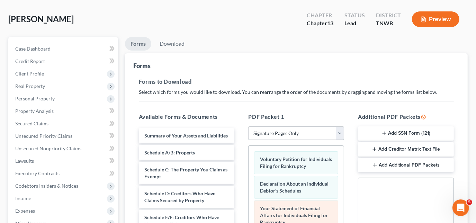
scroll to position [94, 0]
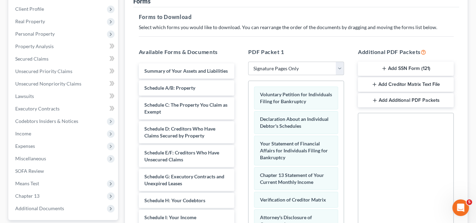
click at [399, 67] on button "Add SSN Form (121)" at bounding box center [406, 69] width 96 height 15
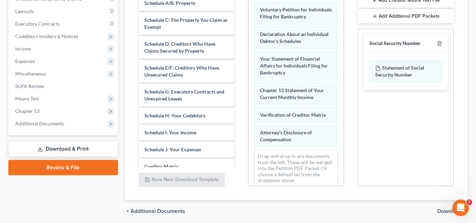
scroll to position [204, 0]
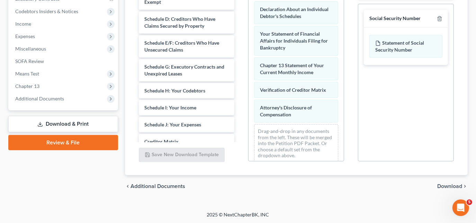
click at [444, 183] on span "Download" at bounding box center [449, 186] width 25 height 6
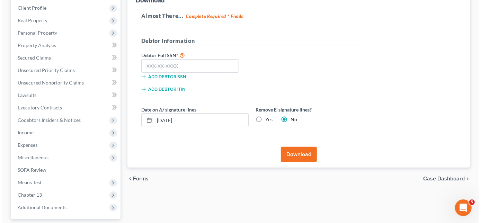
scroll to position [94, 0]
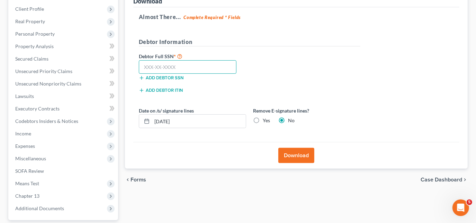
click at [193, 67] on input "text" at bounding box center [188, 67] width 98 height 14
type input "4"
type input "408-51-2971"
click at [294, 153] on button "Download" at bounding box center [296, 155] width 36 height 15
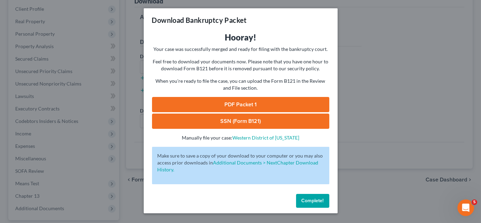
click at [232, 107] on link "PDF Packet 1" at bounding box center [240, 104] width 177 height 15
click at [234, 122] on link "SSN (Form B121)" at bounding box center [240, 121] width 177 height 15
